Goal: Information Seeking & Learning: Learn about a topic

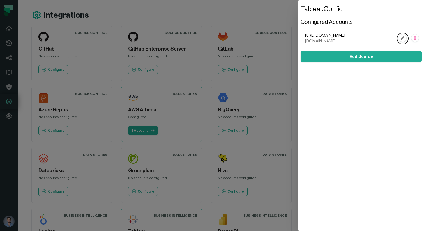
click at [298, 46] on dialog "Tableau Config Configured Accounts [URL][DOMAIN_NAME] [DOMAIN_NAME] Add Source" at bounding box center [361, 115] width 126 height 231
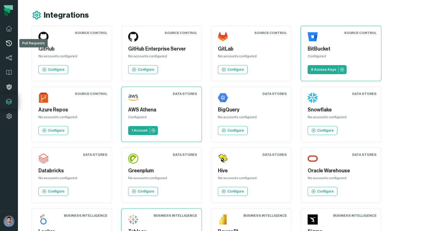
click at [8, 38] on link "Pull Requests" at bounding box center [9, 43] width 18 height 15
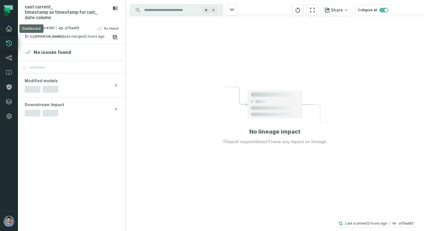
click at [10, 27] on icon at bounding box center [9, 28] width 7 height 7
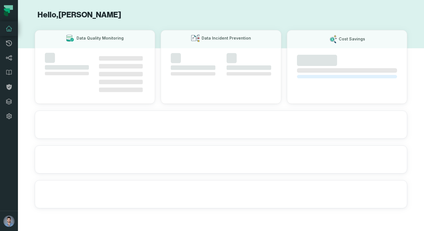
click at [10, 29] on icon at bounding box center [9, 28] width 7 height 7
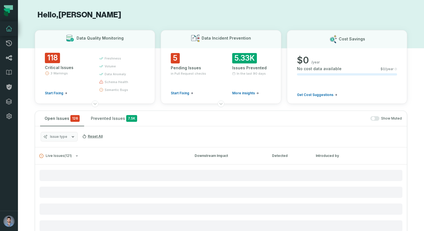
click at [8, 51] on link "Lineage" at bounding box center [9, 57] width 18 height 15
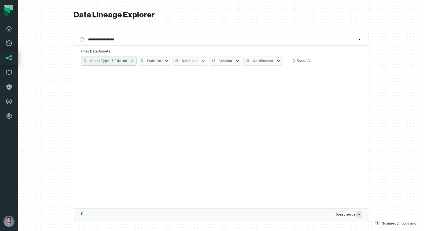
type input "**********"
click at [117, 61] on span "5 Filtered" at bounding box center [120, 61] width 16 height 4
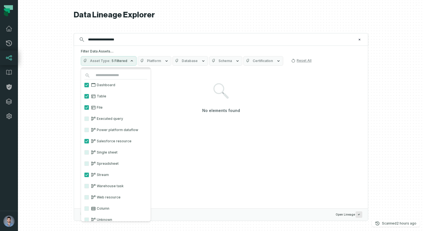
scroll to position [26, 0]
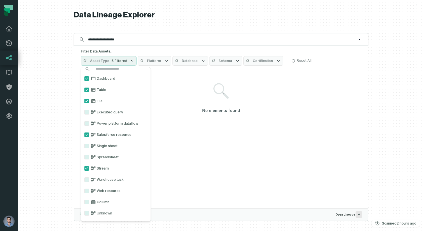
click at [100, 196] on label "Column" at bounding box center [116, 201] width 70 height 11
click at [89, 200] on button "Column" at bounding box center [86, 202] width 4 height 4
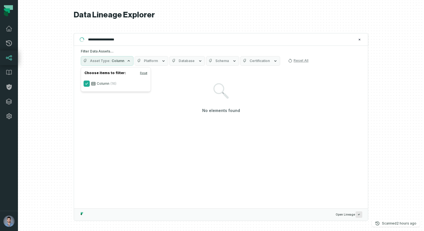
scroll to position [0, 0]
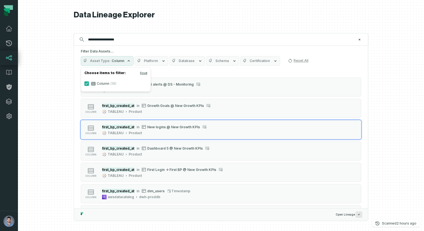
click at [36, 136] on div at bounding box center [221, 115] width 406 height 231
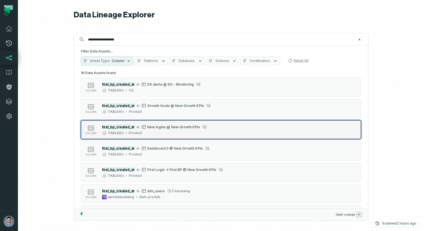
click at [144, 126] on icon "Suggestions" at bounding box center [144, 127] width 4 height 4
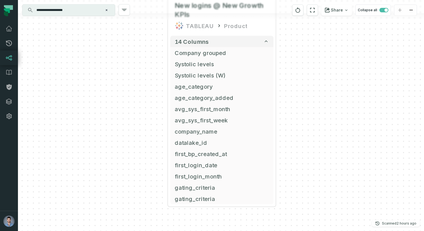
drag, startPoint x: 307, startPoint y: 133, endPoint x: 308, endPoint y: 40, distance: 93.0
click at [308, 40] on div "+ New logins @ New Growth KPIs TABLEAU Product 14 columns + Company grouped + S…" at bounding box center [221, 115] width 406 height 231
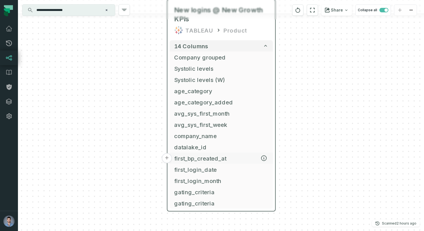
click at [219, 156] on span "first_bp_created_at" at bounding box center [221, 158] width 94 height 8
click at [169, 158] on button "+" at bounding box center [167, 158] width 10 height 10
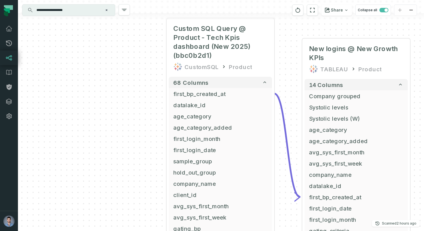
drag, startPoint x: 137, startPoint y: 184, endPoint x: 136, endPoint y: 102, distance: 81.3
click at [136, 102] on div "+ Custom SQL Query @ Product - Tech Kpis dashboard (New 2025) (bbc0b2d1) Custom…" at bounding box center [221, 115] width 406 height 231
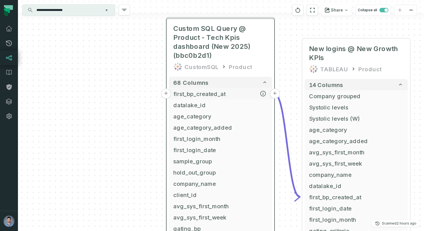
click at [168, 94] on button "+" at bounding box center [166, 94] width 10 height 10
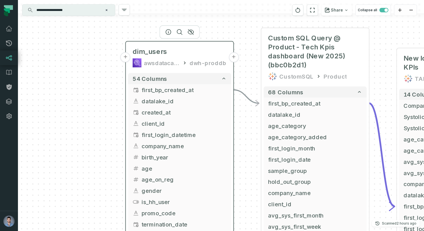
drag, startPoint x: 183, startPoint y: 100, endPoint x: 137, endPoint y: 32, distance: 82.2
click at [137, 41] on header "+ dim_users awsdatacatalog dwh-proddb +" at bounding box center [180, 55] width 108 height 29
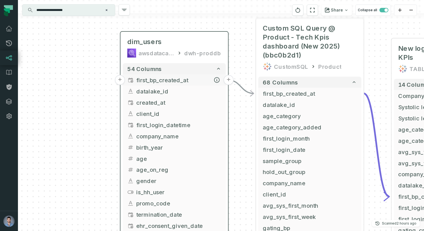
click at [120, 80] on button "+" at bounding box center [120, 80] width 10 height 10
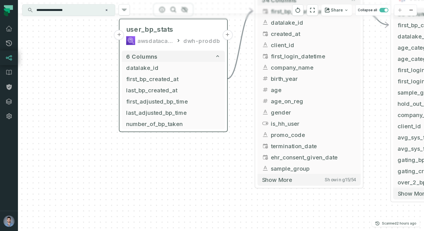
drag, startPoint x: 168, startPoint y: 101, endPoint x: 120, endPoint y: 22, distance: 92.3
click at [120, 22] on header "+ user_bp_stats awsdatacatalog dwh-proddb +" at bounding box center [173, 33] width 108 height 29
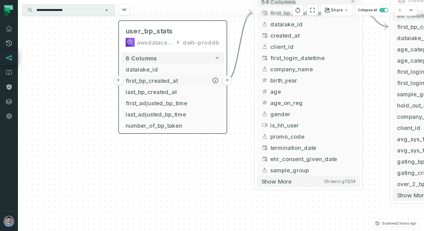
click at [120, 82] on button "+" at bounding box center [118, 80] width 10 height 10
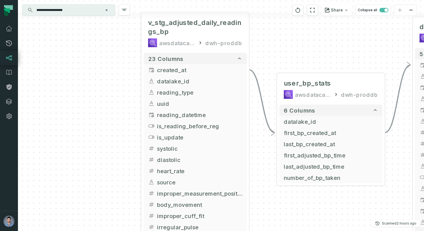
drag, startPoint x: 135, startPoint y: 129, endPoint x: 109, endPoint y: 40, distance: 93.0
click at [109, 40] on div "+ v_stg_adjusted_daily_readings_bp awsdatacatalog dwh-proddb + 23 columns + cre…" at bounding box center [221, 115] width 406 height 231
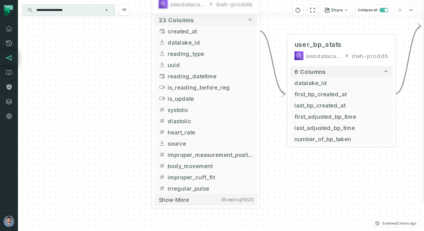
drag, startPoint x: 119, startPoint y: 93, endPoint x: 130, endPoint y: 57, distance: 38.0
click at [130, 57] on div "+ v_stg_adjusted_daily_readings_bp awsdatacatalog dwh-proddb + 23 columns + cre…" at bounding box center [221, 115] width 406 height 231
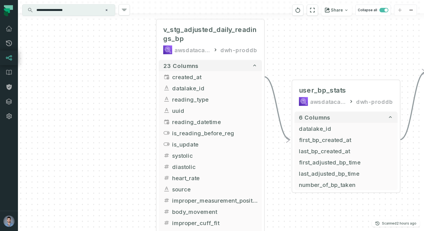
drag, startPoint x: 99, startPoint y: 62, endPoint x: 104, endPoint y: 107, distance: 45.9
click at [104, 107] on div "+ v_stg_adjusted_daily_readings_bp awsdatacatalog dwh-proddb + 23 columns + cre…" at bounding box center [221, 115] width 406 height 231
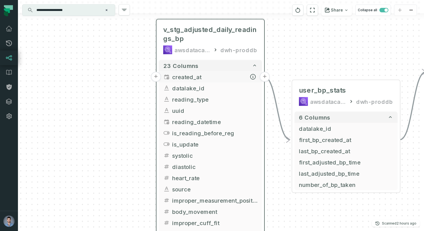
click at [151, 75] on button "+" at bounding box center [156, 77] width 10 height 10
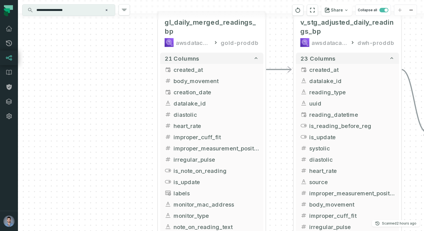
drag, startPoint x: 165, startPoint y: 126, endPoint x: 154, endPoint y: 39, distance: 87.8
click at [155, 39] on div "+ gl_daily_merged_readings_bp awsdatacatalog gold-proddb + 21 columns + created…" at bounding box center [221, 115] width 406 height 231
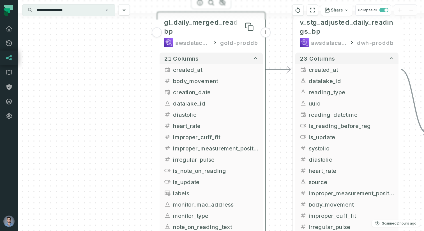
click at [204, 33] on span "gl_daily_merged_readings_bp" at bounding box center [211, 27] width 94 height 18
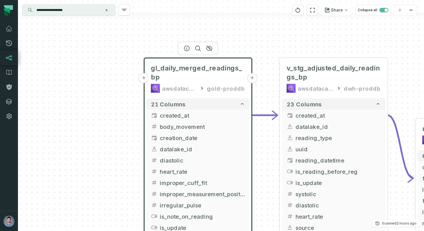
drag, startPoint x: 132, startPoint y: 54, endPoint x: 119, endPoint y: 100, distance: 47.5
click at [119, 100] on div "+ gl_daily_merged_readings_bp awsdatacatalog gold-proddb + 21 columns + created…" at bounding box center [221, 115] width 406 height 231
click at [185, 45] on icon "button" at bounding box center [186, 48] width 7 height 7
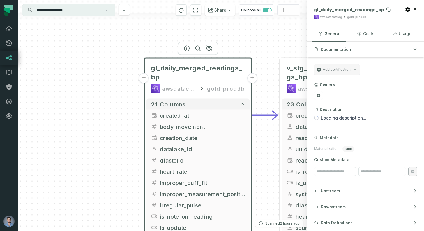
click at [352, 10] on span "gl_daily_merged_readings_bp" at bounding box center [349, 10] width 70 height 6
copy div "gl_daily_merged_readings_bp"
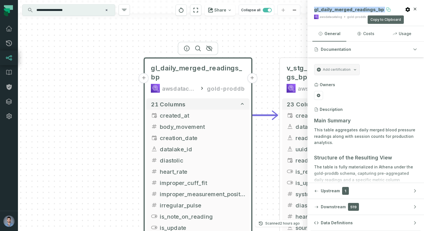
click at [388, 9] on icon at bounding box center [389, 10] width 3 height 3
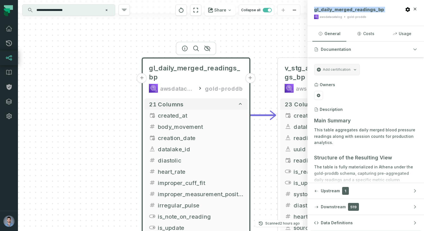
drag, startPoint x: 181, startPoint y: 39, endPoint x: 108, endPoint y: 33, distance: 73.1
click at [108, 33] on div "+ gl_daily_merged_readings_bp awsdatacatalog gold-proddb + 21 columns + created…" at bounding box center [162, 115] width 289 height 231
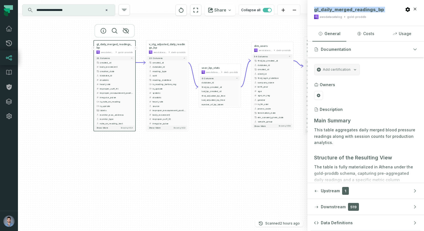
drag, startPoint x: 199, startPoint y: 148, endPoint x: 140, endPoint y: 153, distance: 59.3
click at [140, 153] on div "+ gl_daily_merged_readings_bp awsdatacatalog gold-proddb + 21 columns + created…" at bounding box center [162, 115] width 289 height 231
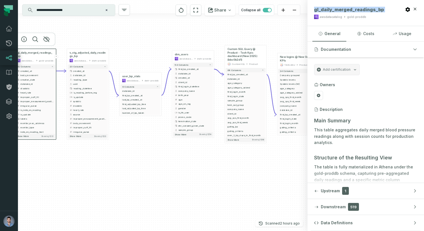
drag, startPoint x: 164, startPoint y: 156, endPoint x: 151, endPoint y: 159, distance: 13.9
click at [151, 159] on div "+ gl_daily_merged_readings_bp awsdatacatalog gold-proddb + 21 columns + created…" at bounding box center [162, 115] width 289 height 231
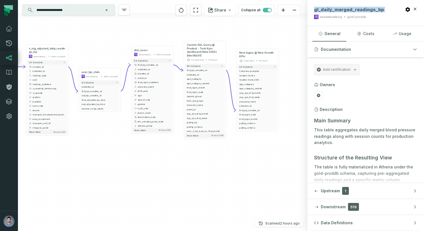
drag, startPoint x: 165, startPoint y: 31, endPoint x: 117, endPoint y: 27, distance: 47.6
click at [117, 27] on div "+ gl_daily_merged_readings_bp awsdatacatalog gold-proddb + 21 columns + created…" at bounding box center [162, 115] width 289 height 231
